Goal: Information Seeking & Learning: Check status

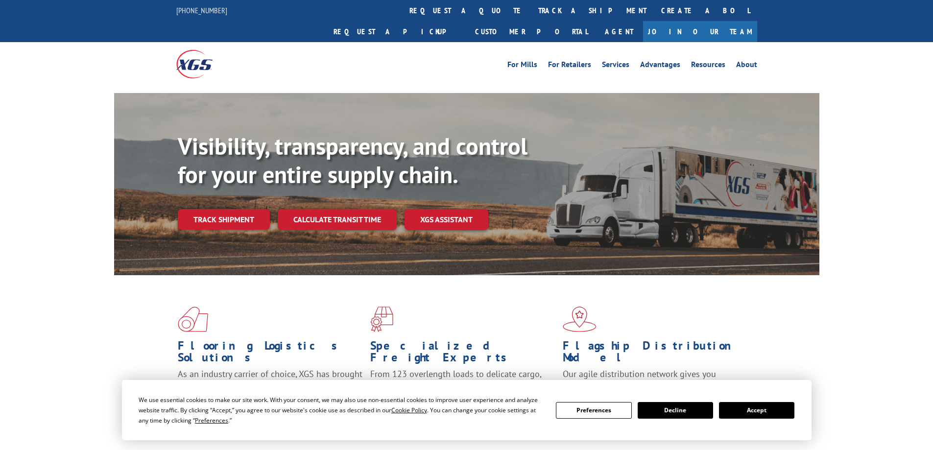
click at [743, 413] on button "Accept" at bounding box center [756, 410] width 75 height 17
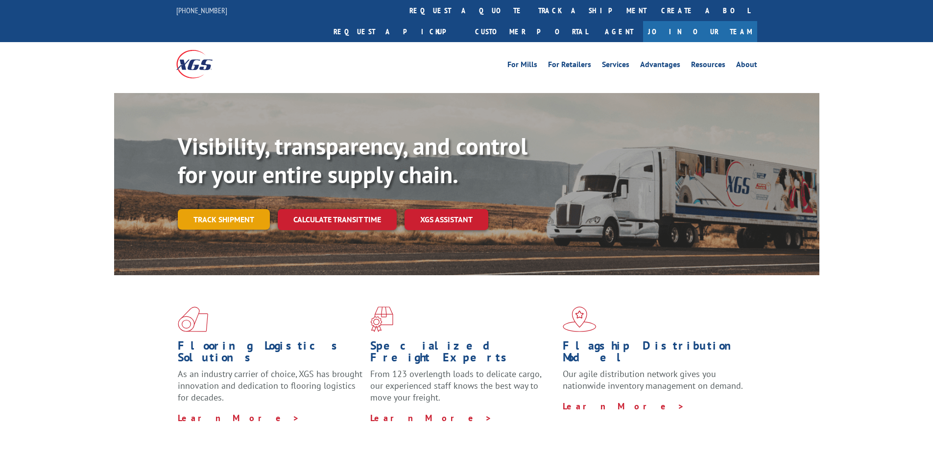
click at [217, 209] on link "Track shipment" at bounding box center [224, 219] width 92 height 21
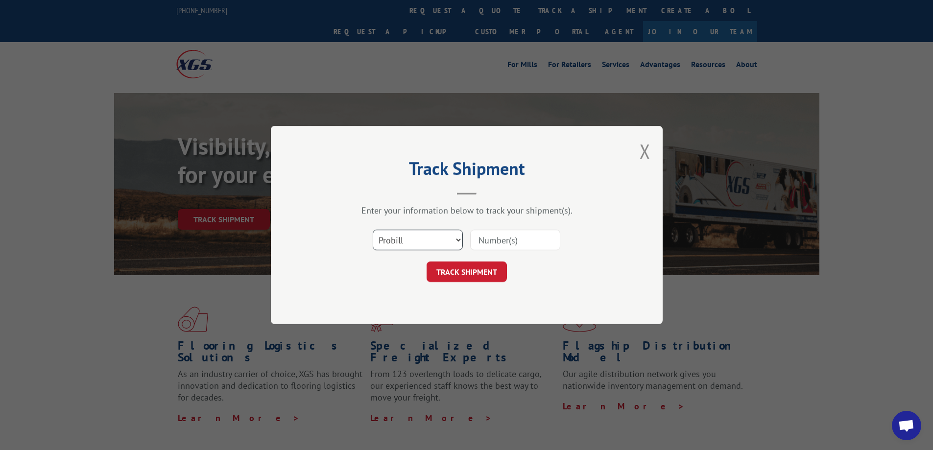
click at [395, 242] on select "Select category... Probill BOL PO" at bounding box center [418, 240] width 90 height 21
select select "bol"
click at [373, 230] on select "Select category... Probill BOL PO" at bounding box center [418, 240] width 90 height 21
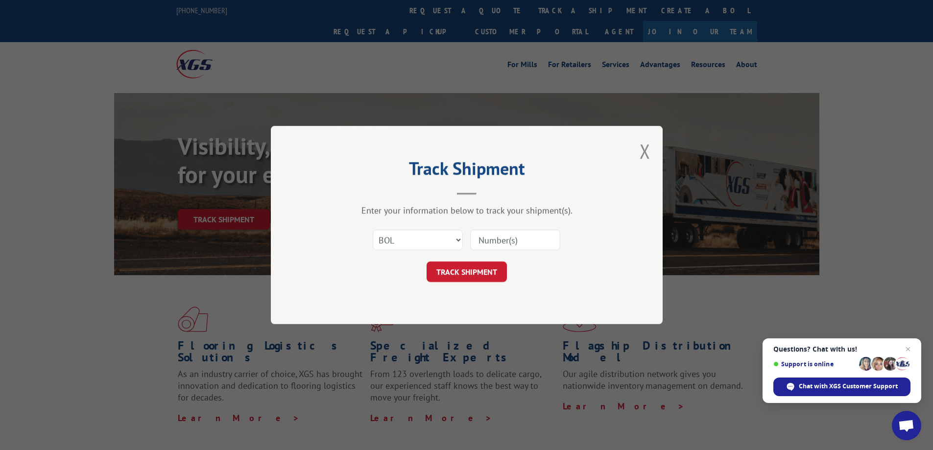
click at [491, 237] on input at bounding box center [515, 240] width 90 height 21
paste input "5158077"
type input "5158077"
click at [464, 270] on button "TRACK SHIPMENT" at bounding box center [467, 272] width 80 height 21
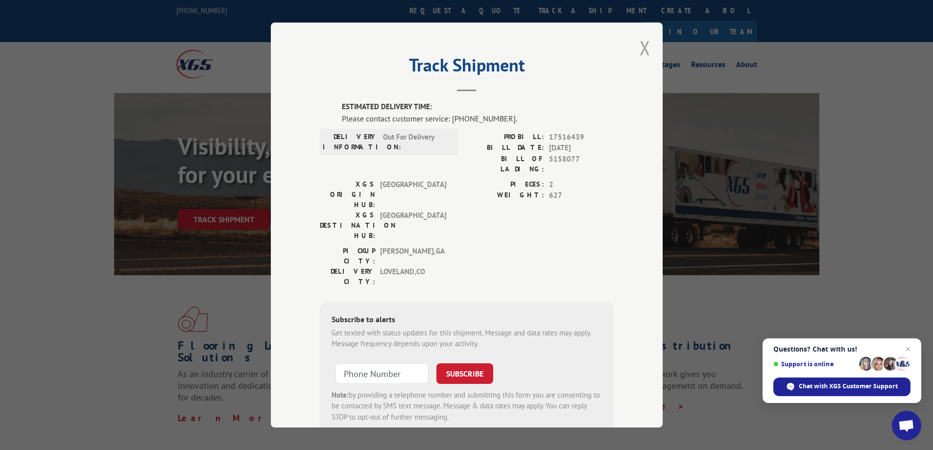
click at [642, 53] on button "Close modal" at bounding box center [645, 48] width 11 height 26
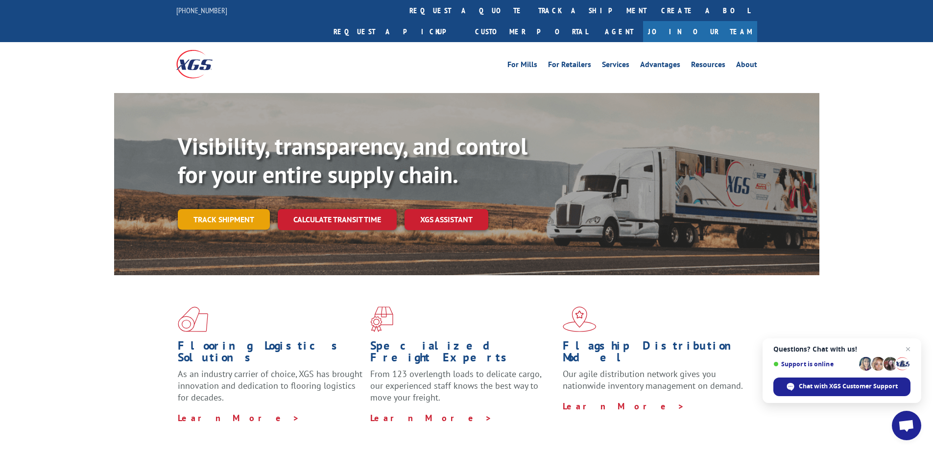
click at [204, 209] on link "Track shipment" at bounding box center [224, 219] width 92 height 21
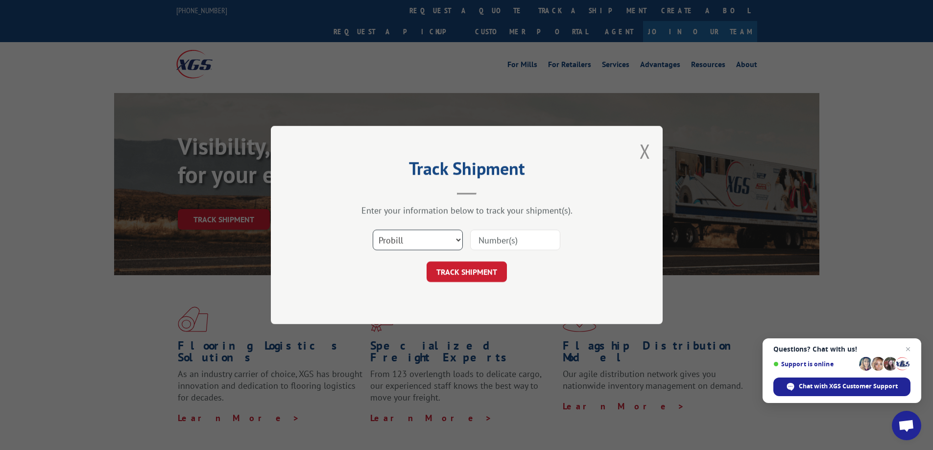
click at [389, 245] on select "Select category... Probill BOL PO" at bounding box center [418, 240] width 90 height 21
select select "bol"
click at [373, 230] on select "Select category... Probill BOL PO" at bounding box center [418, 240] width 90 height 21
click at [490, 242] on input at bounding box center [515, 240] width 90 height 21
paste input "6010646"
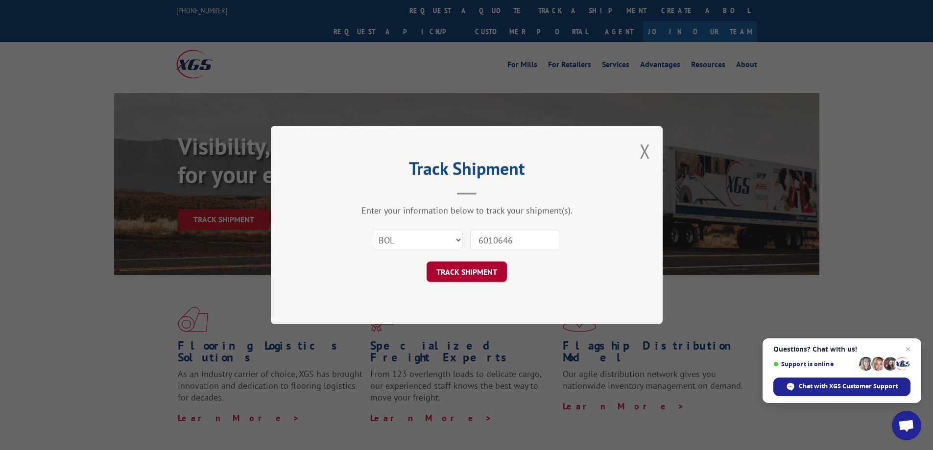
type input "6010646"
click at [458, 271] on button "TRACK SHIPMENT" at bounding box center [467, 272] width 80 height 21
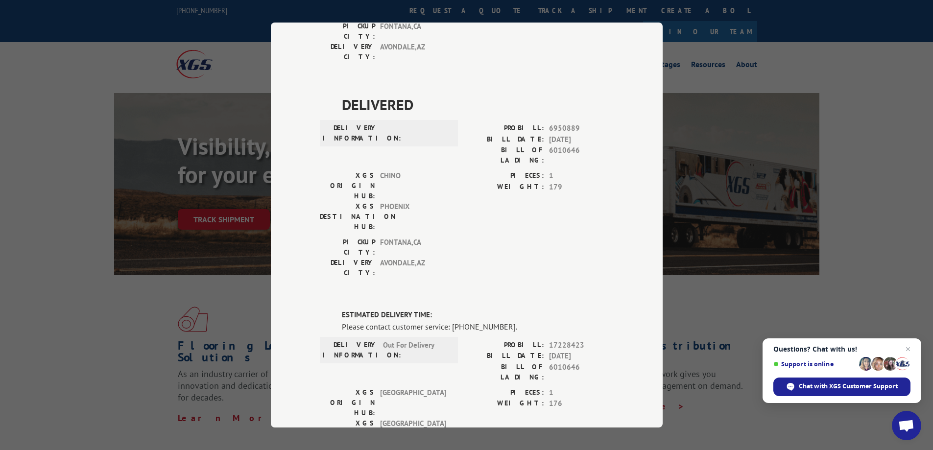
scroll to position [245, 0]
